Goal: Task Accomplishment & Management: Complete application form

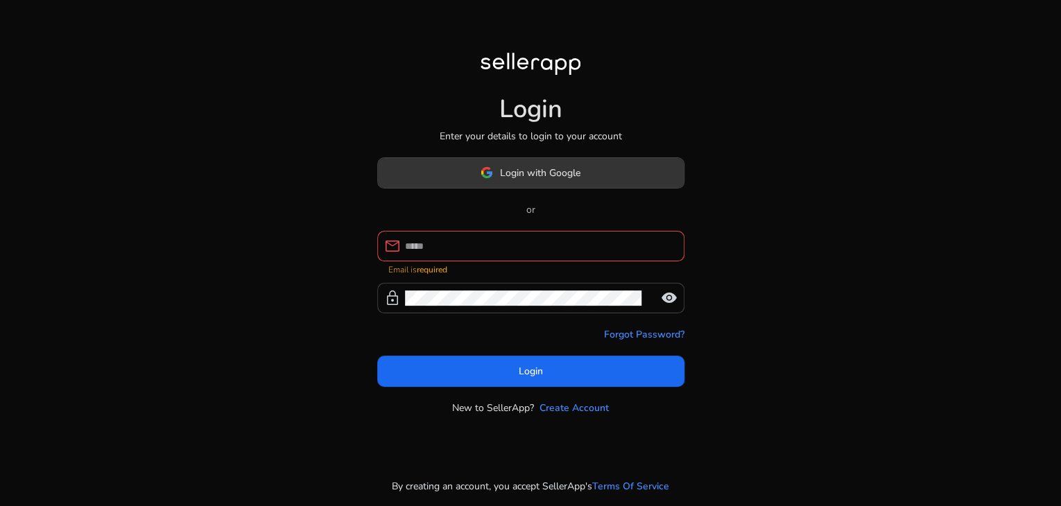
click at [598, 178] on span at bounding box center [531, 172] width 306 height 33
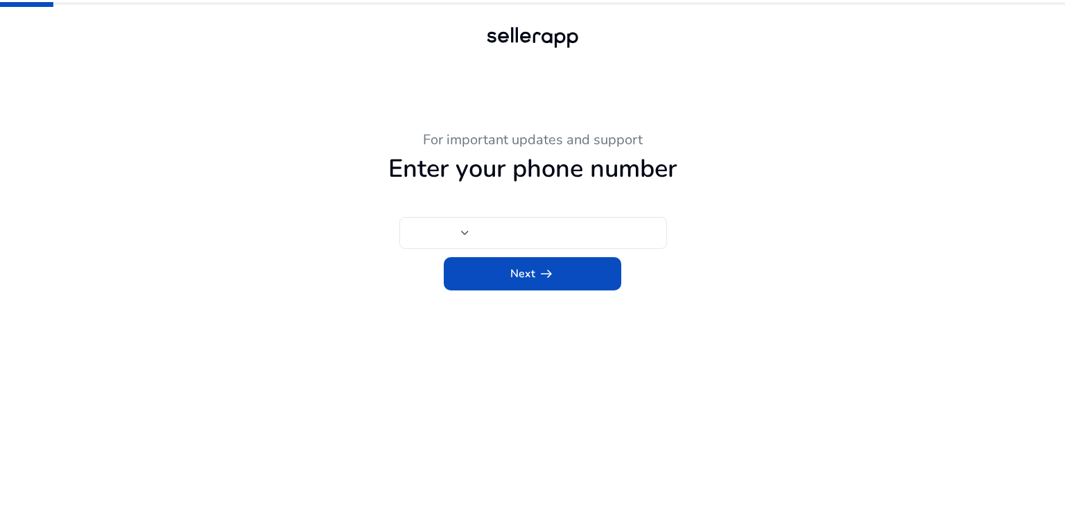
type input "***"
